Goal: Information Seeking & Learning: Learn about a topic

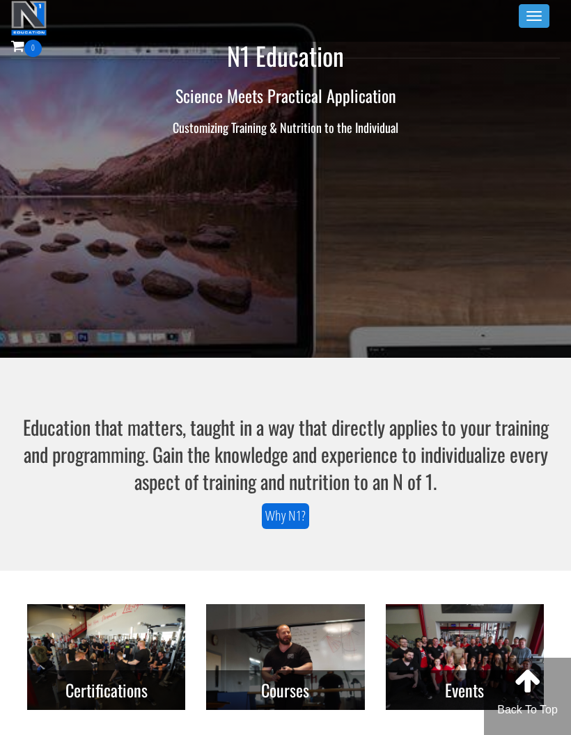
click at [525, 17] on button "Toggle navigation" at bounding box center [534, 16] width 31 height 24
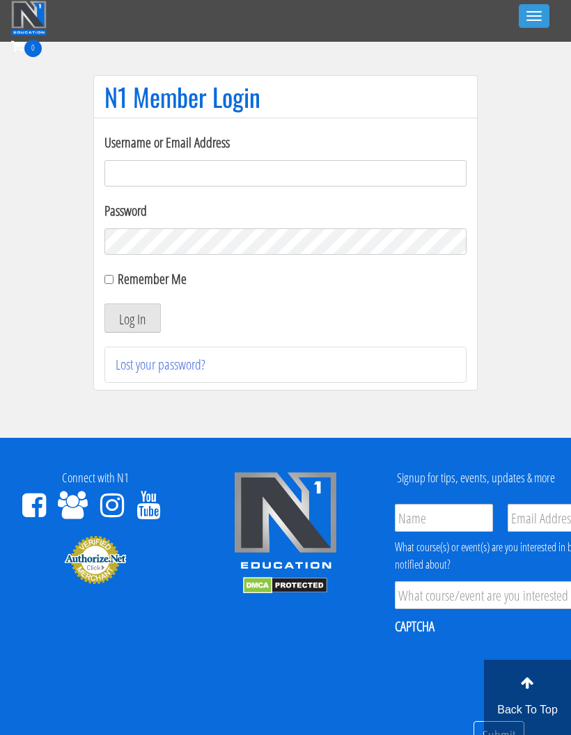
type input "georgiekean@gmail.com"
click at [141, 322] on button "Log In" at bounding box center [132, 318] width 56 height 29
click at [144, 328] on button "Log In" at bounding box center [132, 318] width 56 height 29
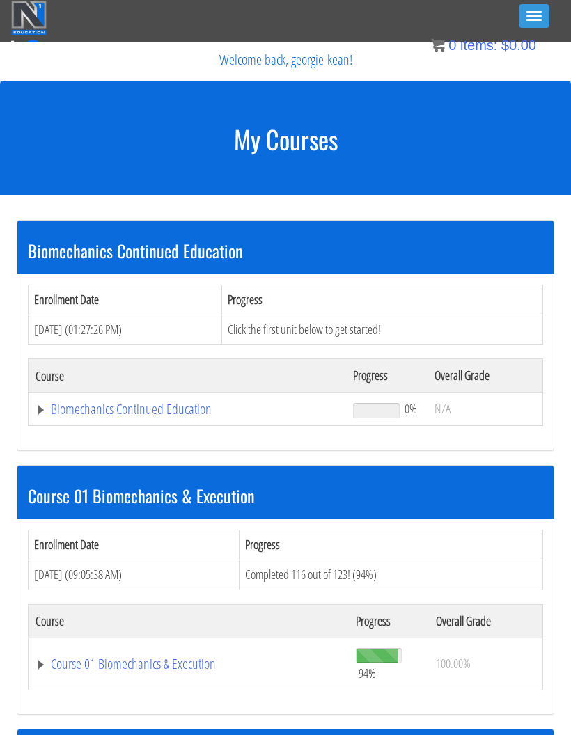
click at [163, 402] on link "Biomechanics Continued Education" at bounding box center [188, 409] width 304 height 14
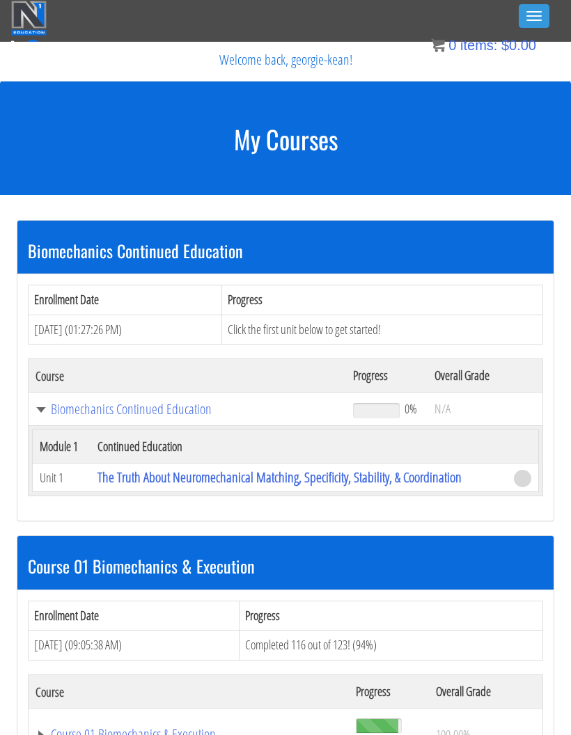
click at [196, 476] on link "The Truth About Neuromechanical Matching, Specificity, Stability, & Coordination" at bounding box center [279, 477] width 364 height 19
click at [325, 468] on link "The Truth About Neuromechanical Matching, Specificity, Stability, & Coordination" at bounding box center [279, 477] width 364 height 19
click at [331, 468] on link "The Truth About Neuromechanical Matching, Specificity, Stability, & Coordination" at bounding box center [279, 477] width 364 height 19
click at [330, 474] on link "The Truth About Neuromechanical Matching, Specificity, Stability, & Coordination" at bounding box center [279, 477] width 364 height 19
click at [341, 468] on link "The Truth About Neuromechanical Matching, Specificity, Stability, & Coordination" at bounding box center [279, 477] width 364 height 19
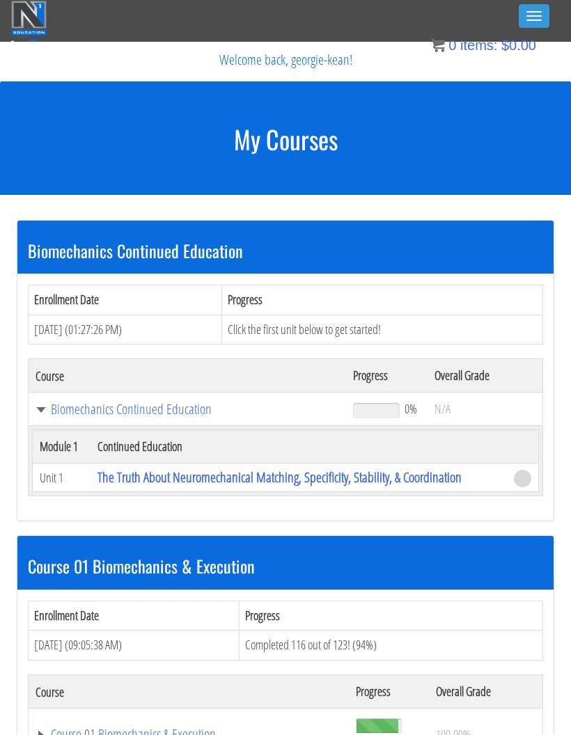
click at [514, 489] on td at bounding box center [523, 478] width 32 height 29
click at [380, 468] on link "The Truth About Neuromechanical Matching, Specificity, Stability, & Coordination" at bounding box center [279, 477] width 364 height 19
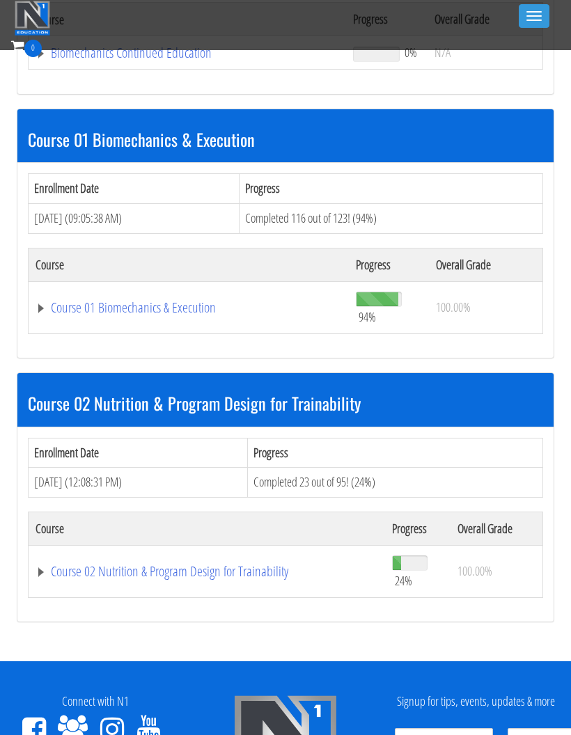
scroll to position [316, 0]
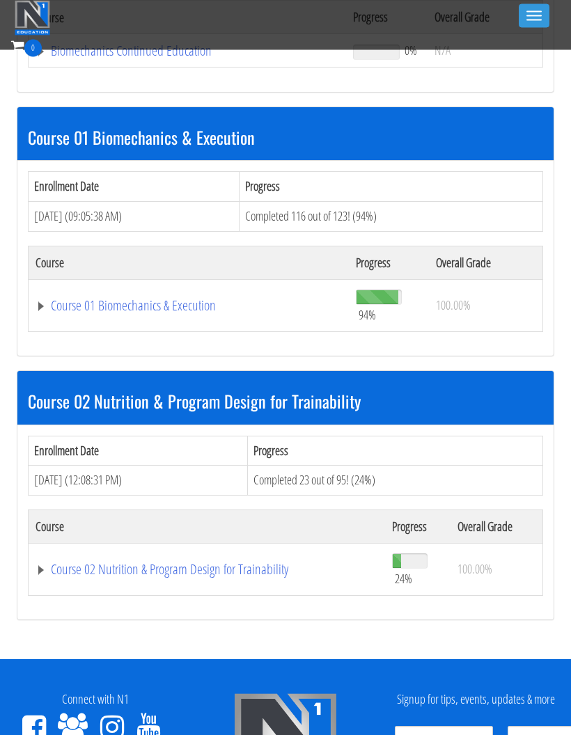
click at [182, 58] on link "Course 02 Nutrition & Program Design for Trainability" at bounding box center [188, 52] width 304 height 14
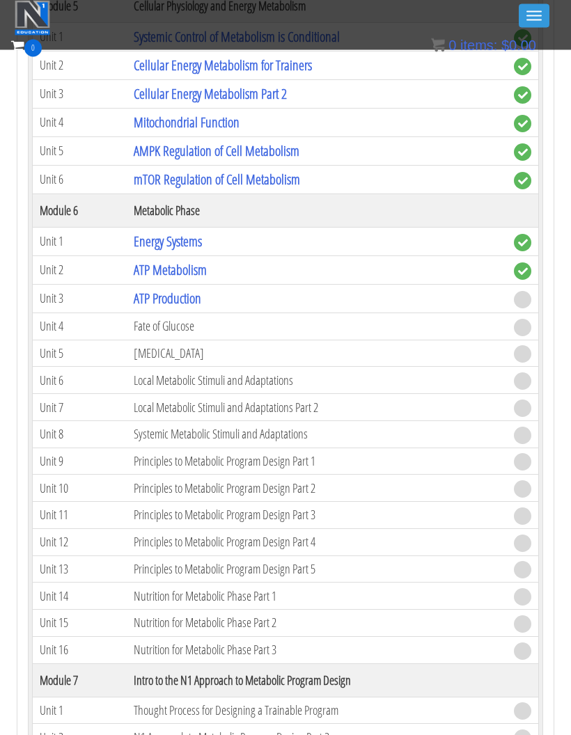
scroll to position [1495, 0]
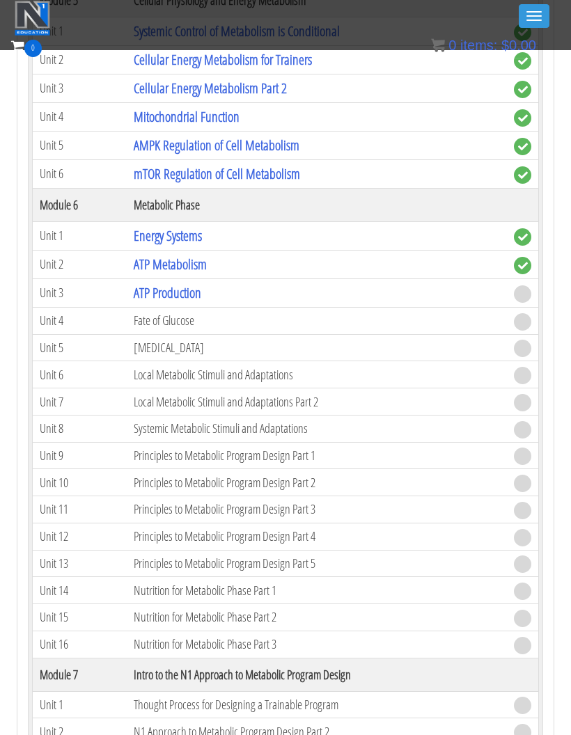
click at [184, 290] on link "ATP Production" at bounding box center [168, 292] width 68 height 19
